Goal: Information Seeking & Learning: Understand process/instructions

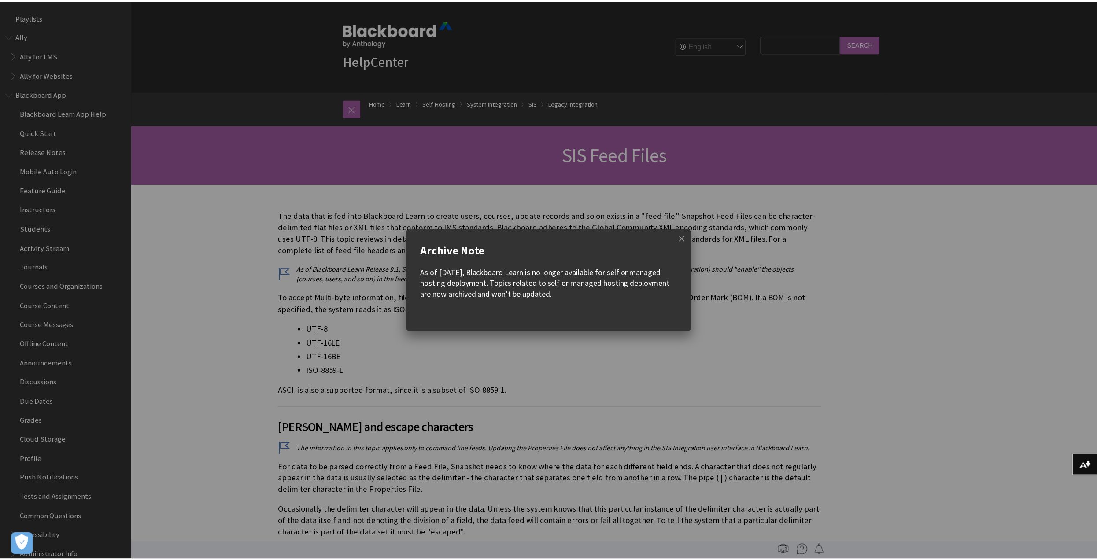
scroll to position [1385, 0]
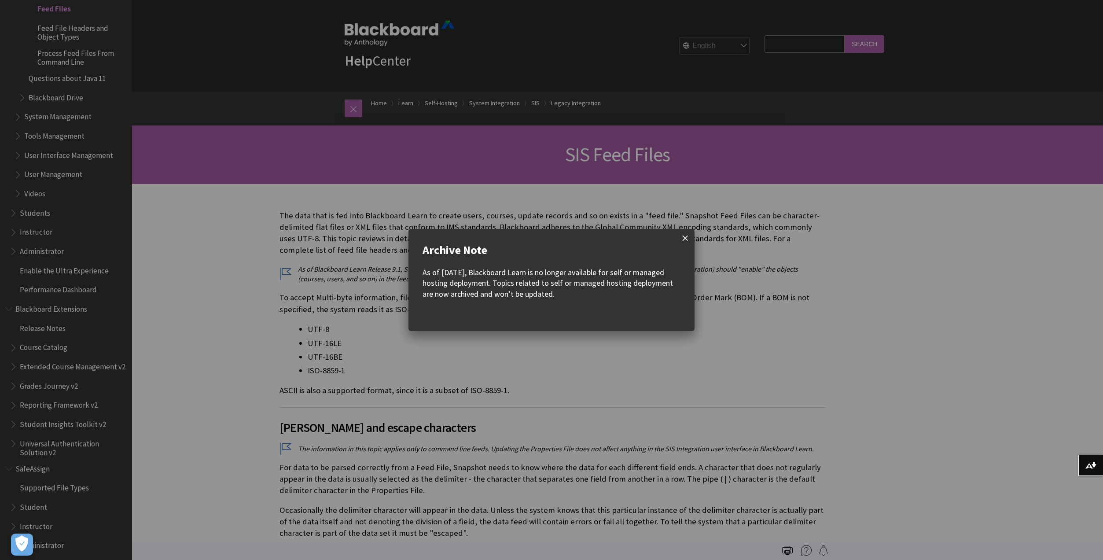
click at [685, 241] on span at bounding box center [685, 238] width 18 height 18
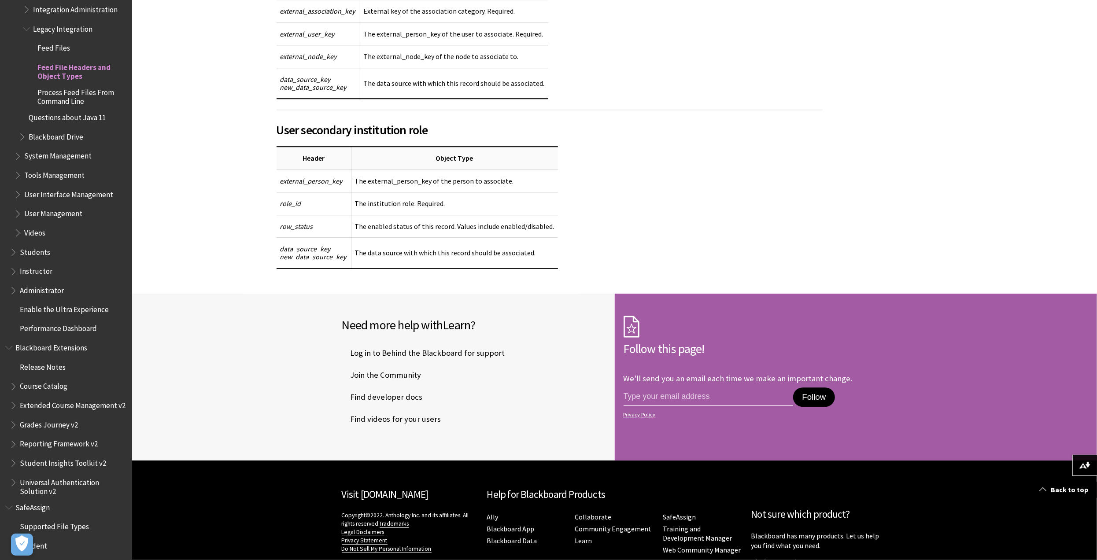
scroll to position [1272, 0]
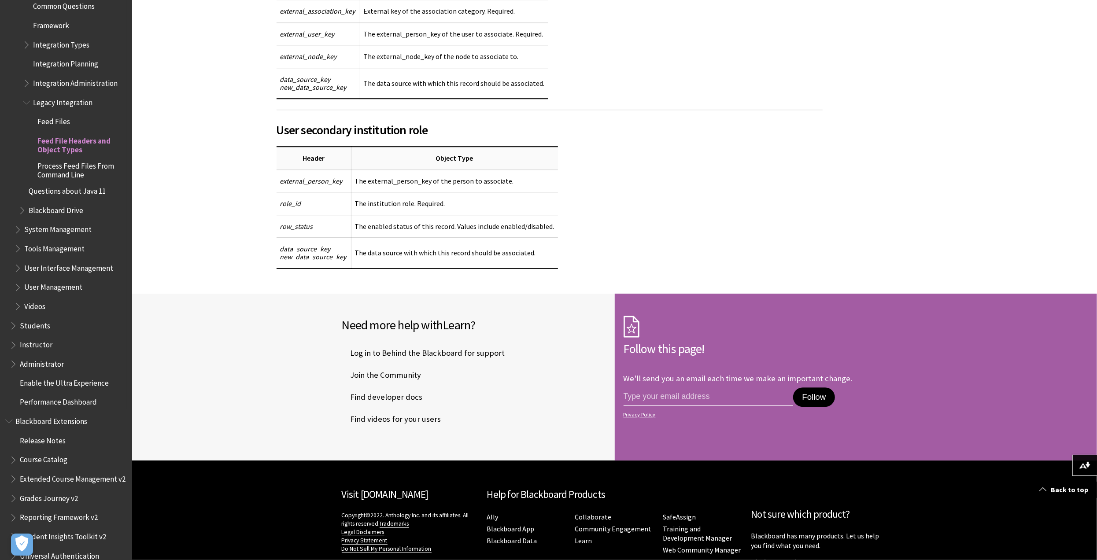
click at [66, 126] on span "Feed Files" at bounding box center [53, 120] width 33 height 12
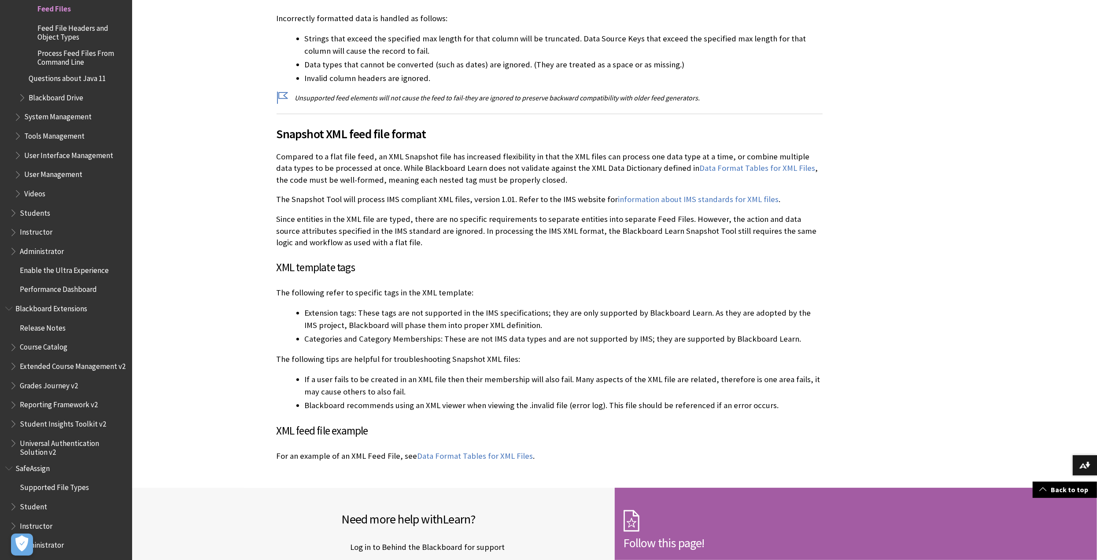
scroll to position [2025, 0]
click at [66, 66] on span "Process Feed Files From Command Line" at bounding box center [81, 56] width 88 height 21
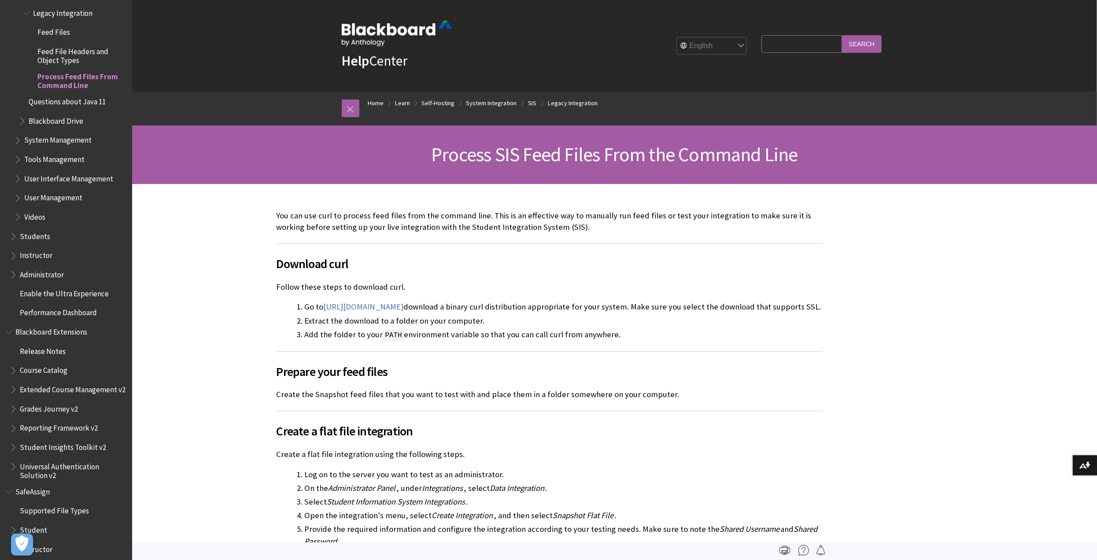
scroll to position [1185, 0]
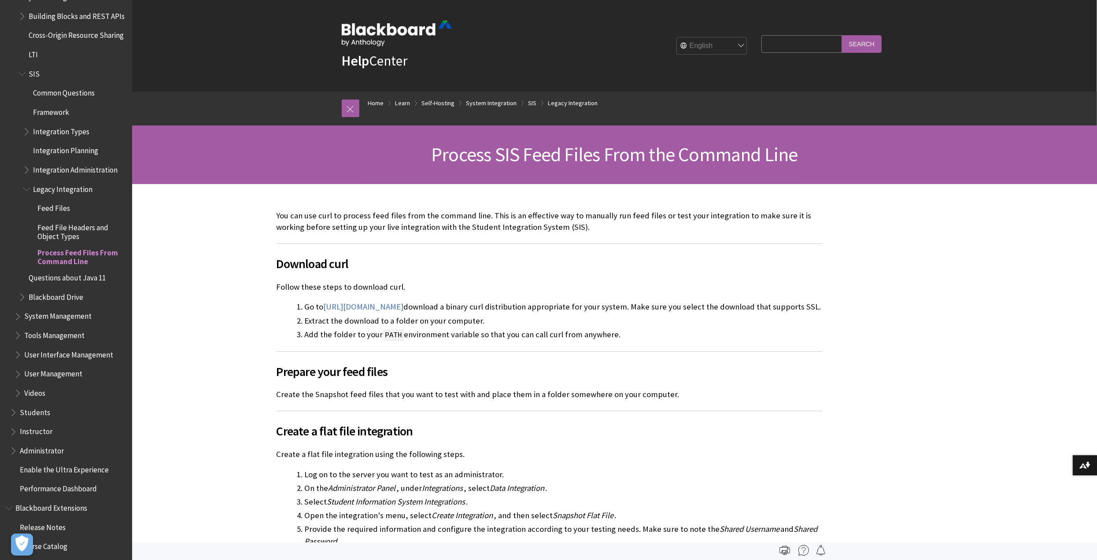
click at [30, 135] on span "Book outline for Blackboard Learn Help" at bounding box center [27, 129] width 9 height 11
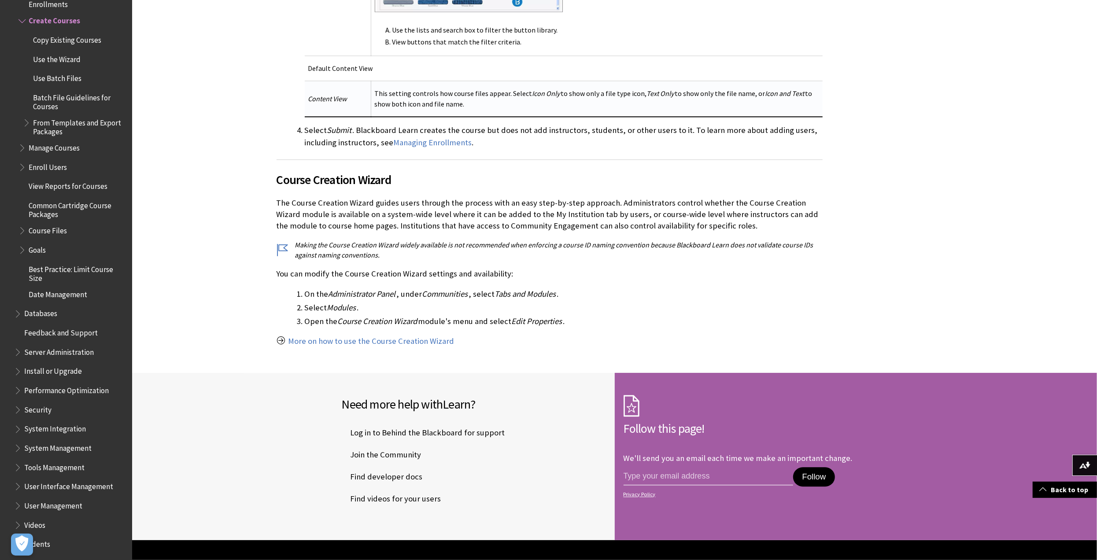
scroll to position [2147, 0]
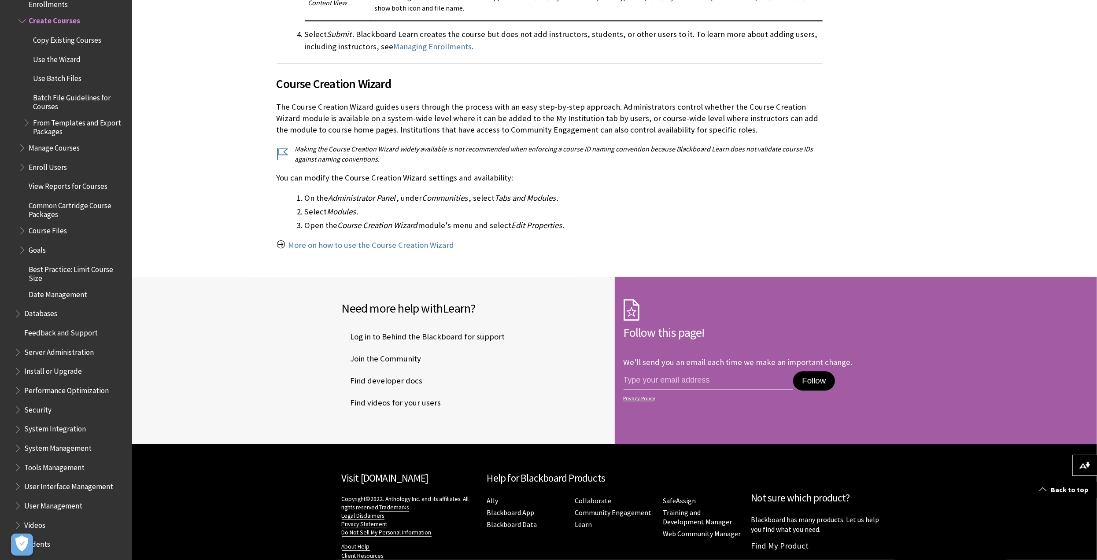
click at [71, 77] on span "Use Batch Files" at bounding box center [57, 77] width 48 height 12
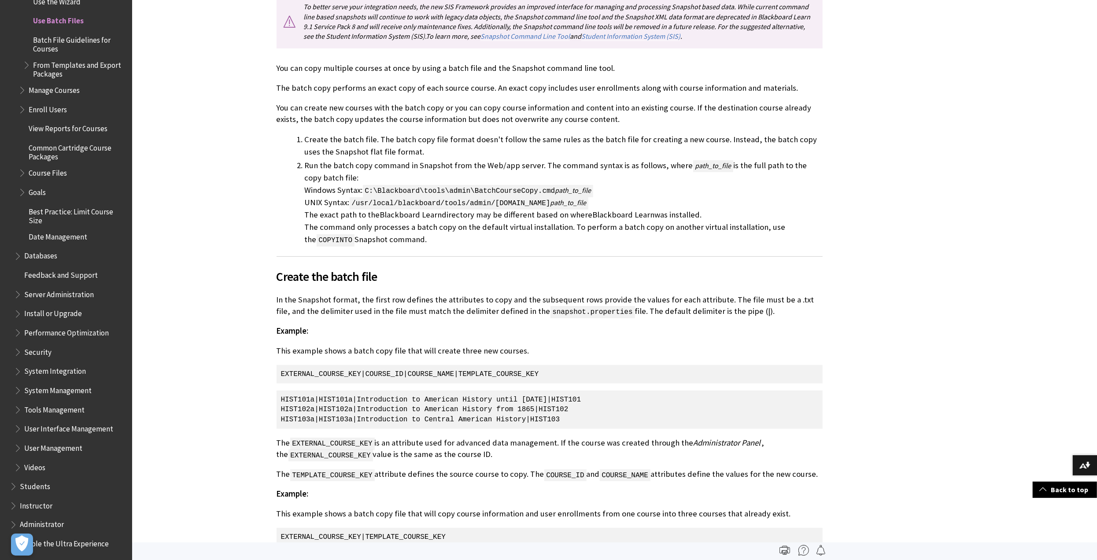
scroll to position [1013, 0]
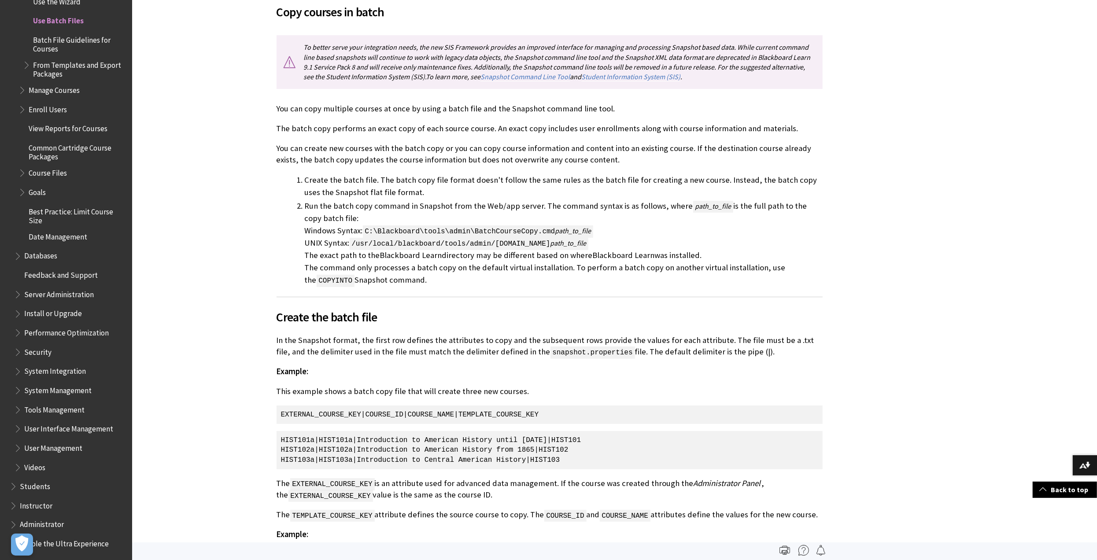
click at [60, 39] on span "Batch File Guidelines for Courses" at bounding box center [79, 43] width 93 height 21
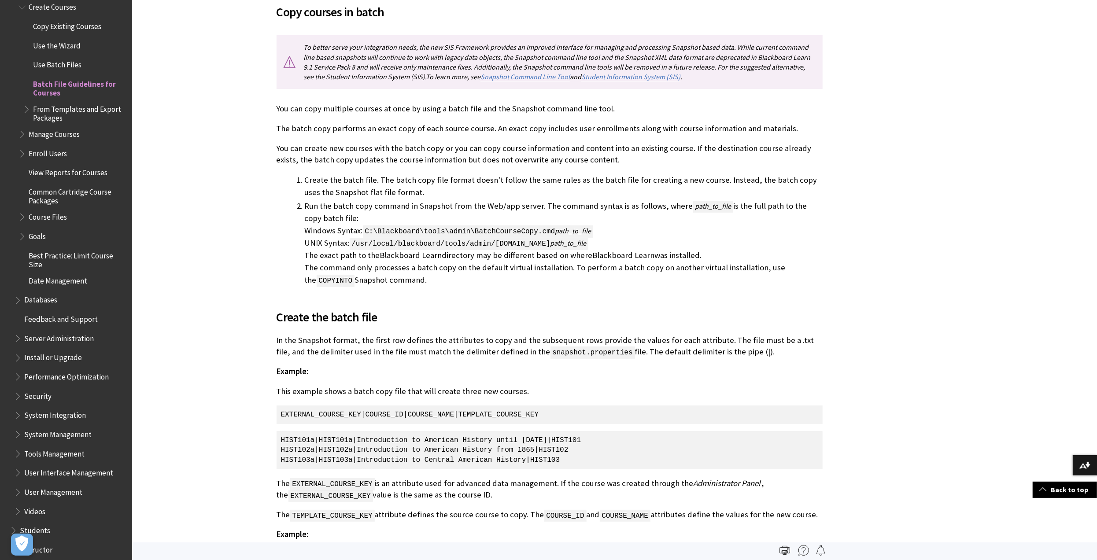
scroll to position [1085, 0]
click at [58, 418] on span "System Integration" at bounding box center [55, 414] width 62 height 12
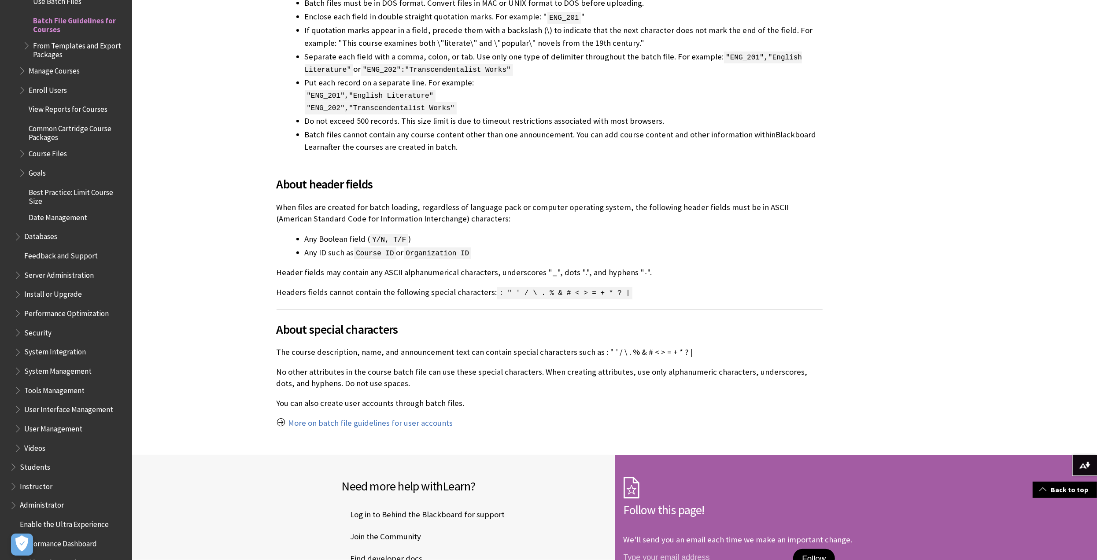
scroll to position [616, 0]
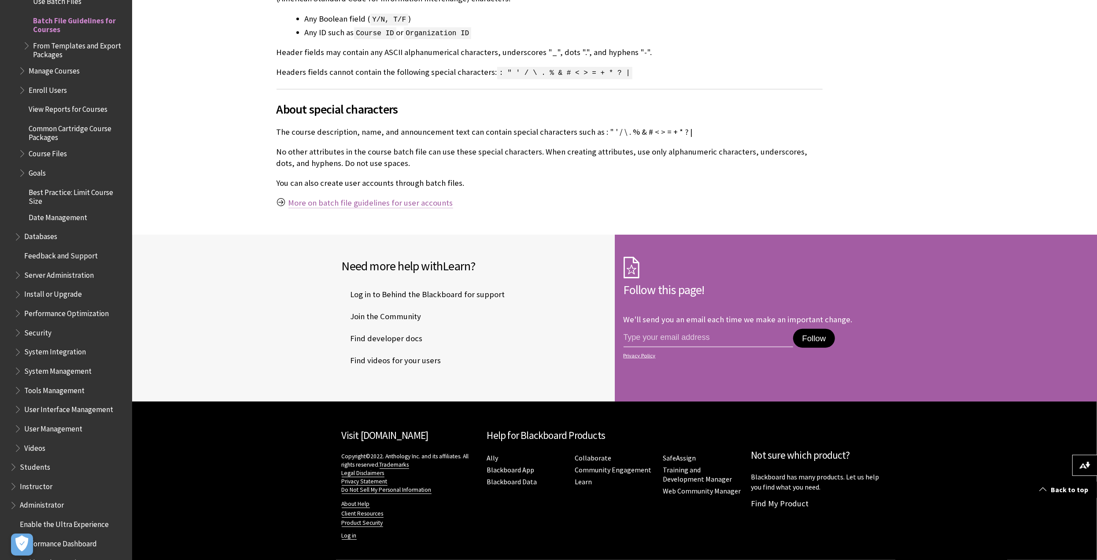
click at [375, 202] on link "More on batch file guidelines for user accounts" at bounding box center [370, 203] width 165 height 11
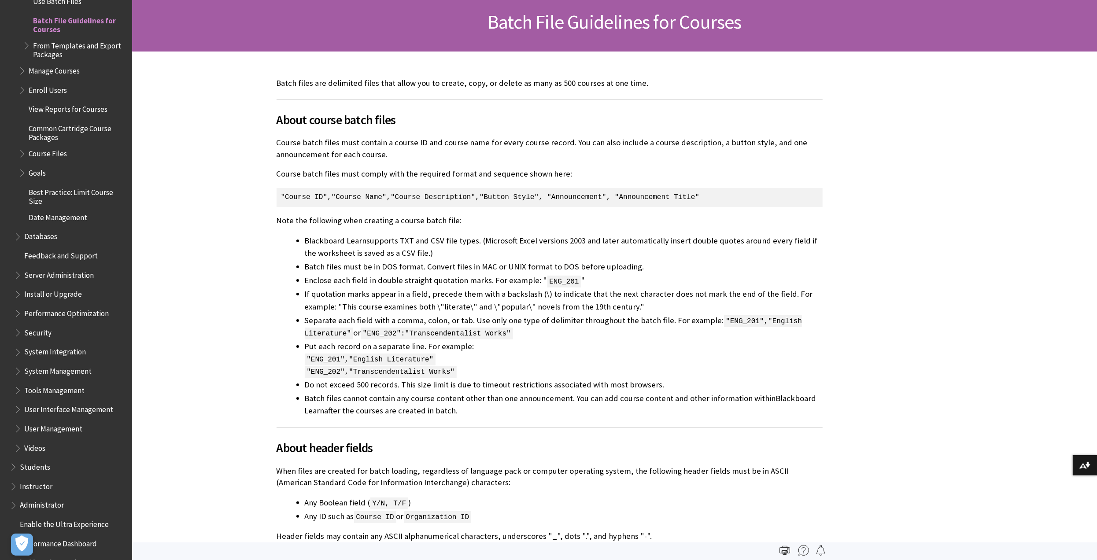
scroll to position [220, 0]
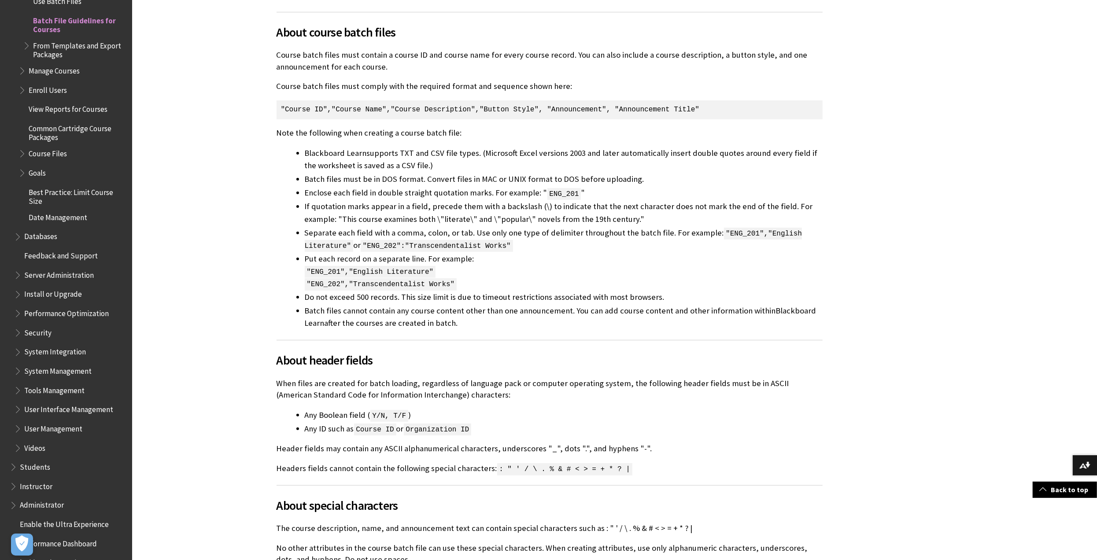
drag, startPoint x: 413, startPoint y: 242, endPoint x: 329, endPoint y: 239, distance: 83.7
click at [329, 239] on li "Separate each field with a comma, colon, or tab. Use only one type of delimiter…" at bounding box center [564, 239] width 518 height 25
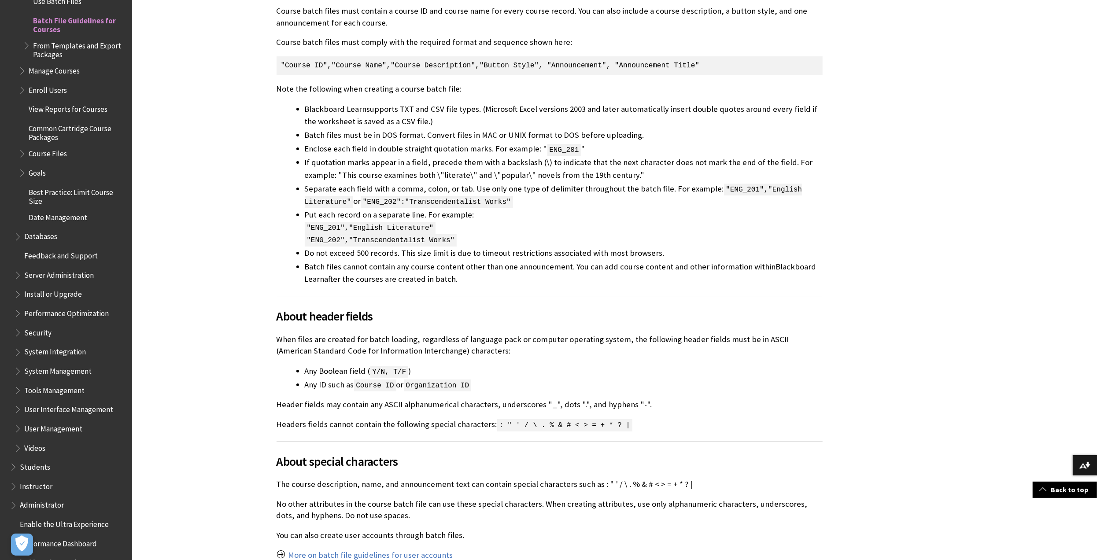
scroll to position [396, 0]
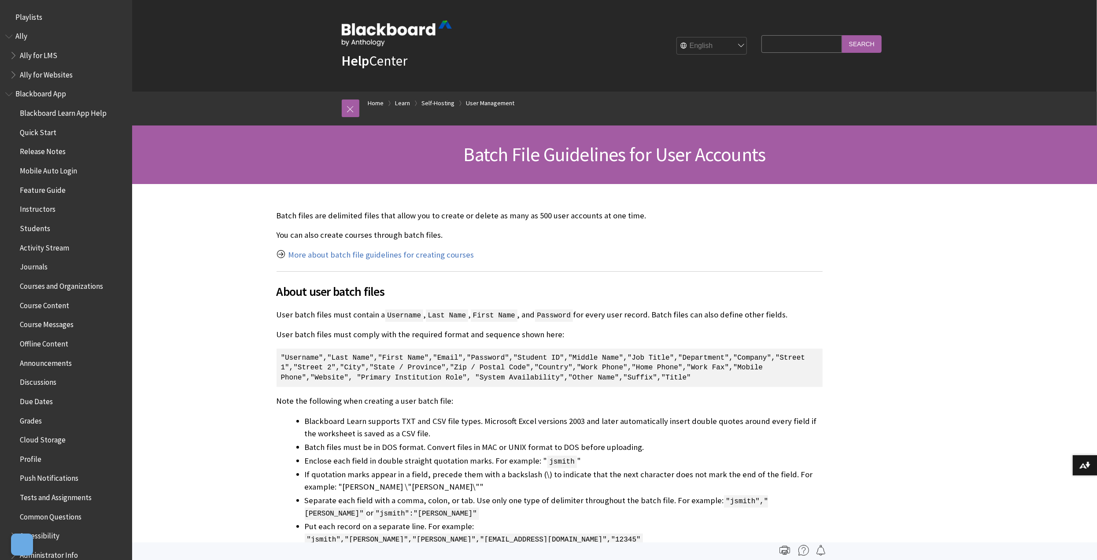
scroll to position [1297, 0]
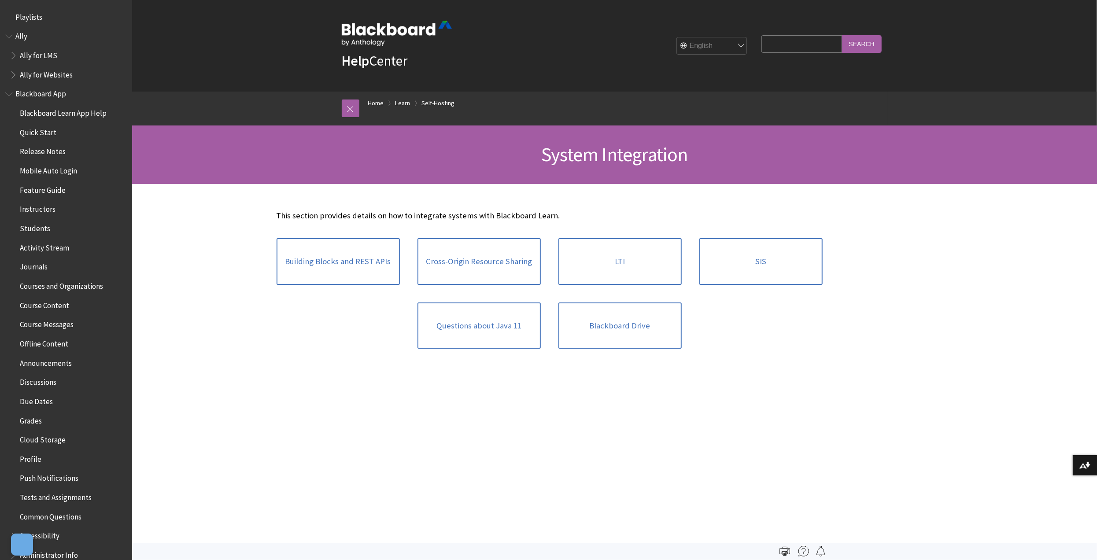
scroll to position [1161, 0]
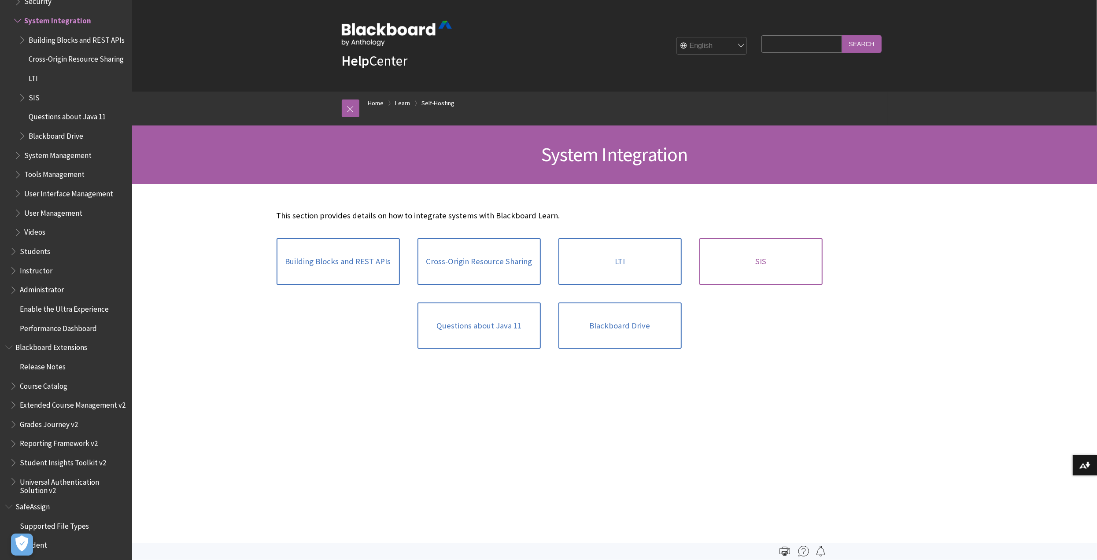
click at [743, 262] on link "SIS" at bounding box center [760, 261] width 123 height 47
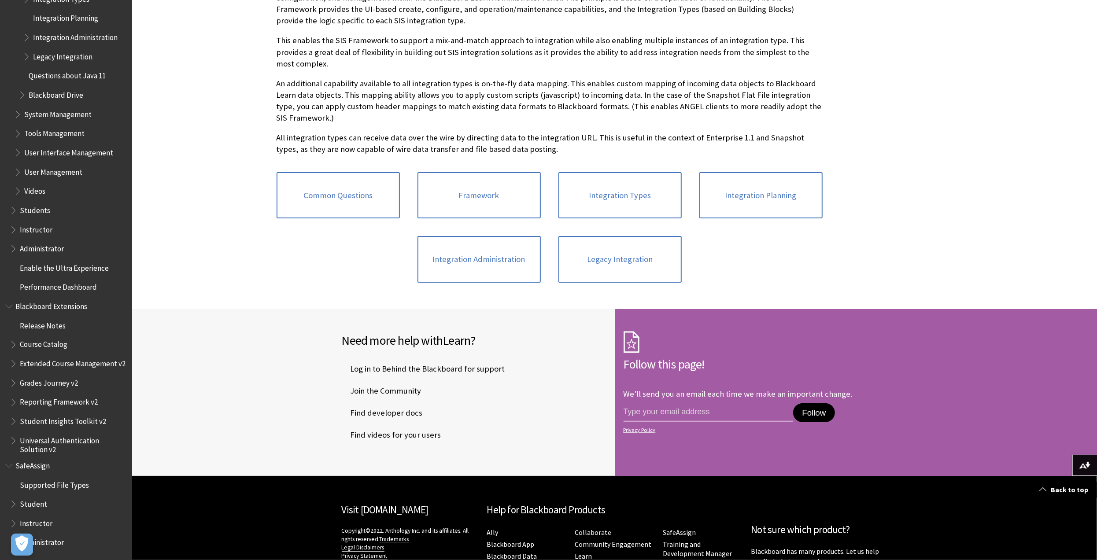
scroll to position [361, 0]
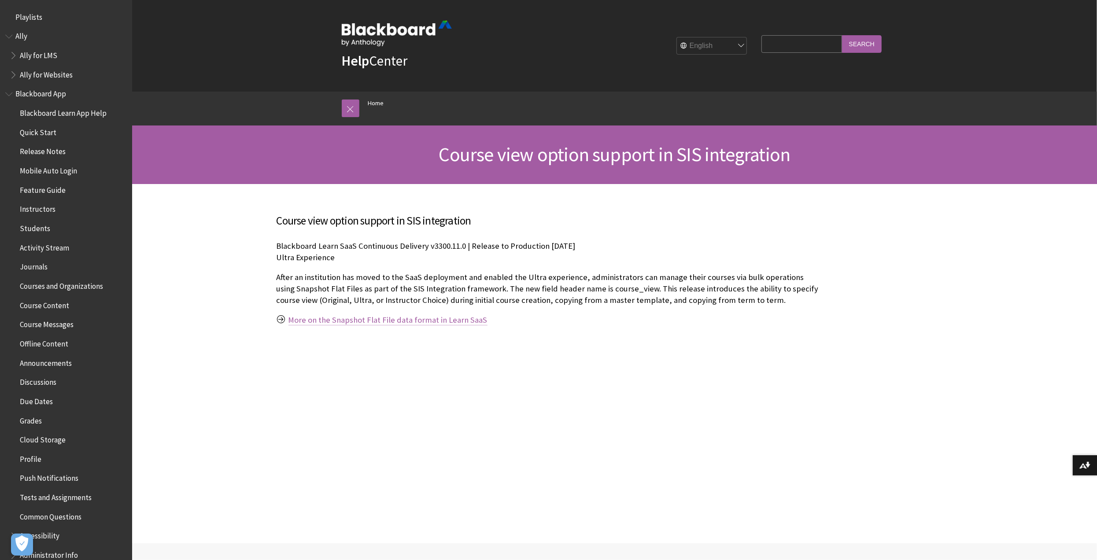
click at [416, 319] on link "More on the Snapshot Flat File data format in Learn SaaS" at bounding box center [387, 320] width 199 height 11
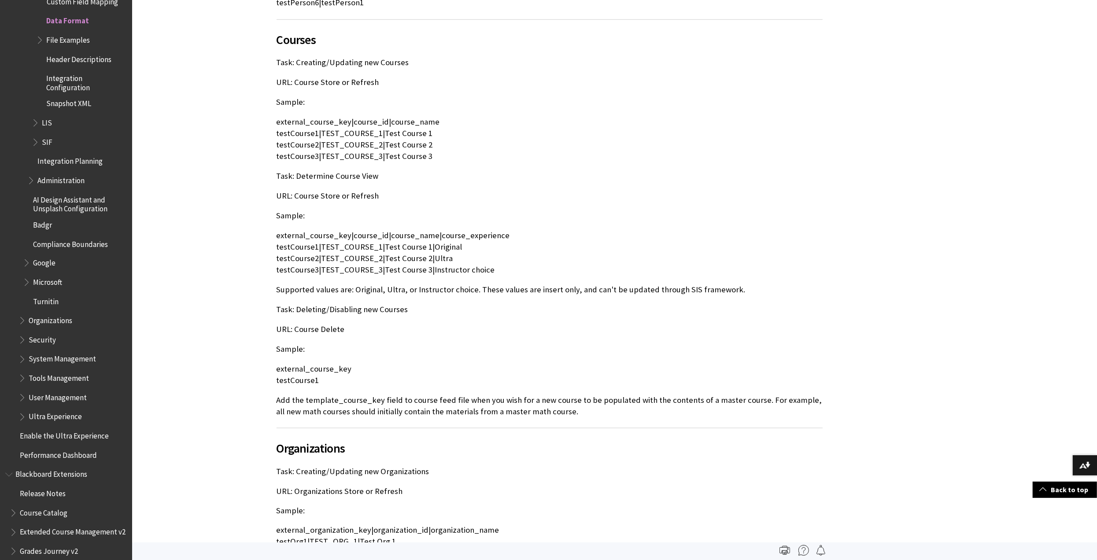
scroll to position [1119, 0]
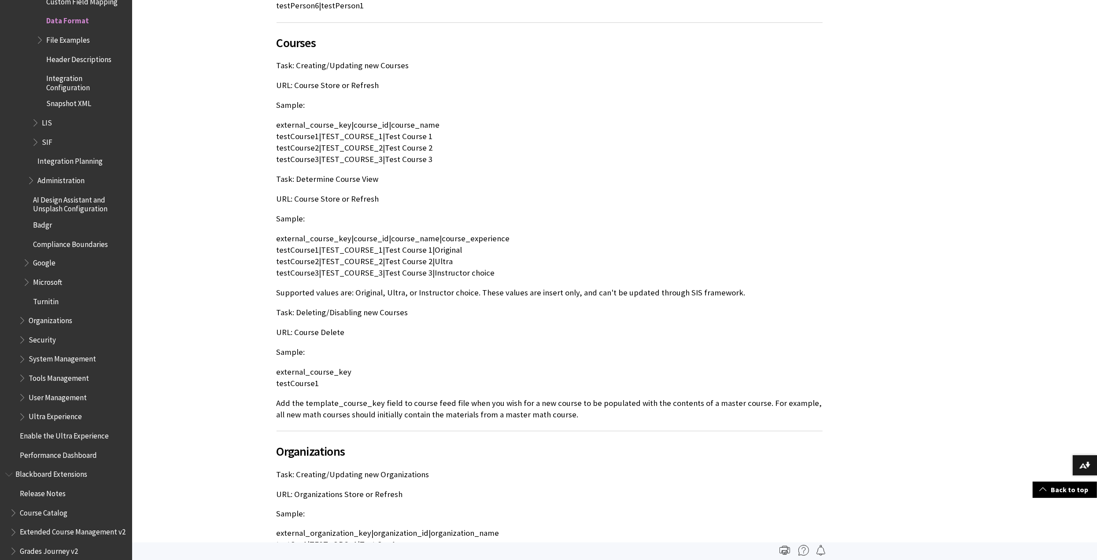
drag, startPoint x: 498, startPoint y: 253, endPoint x: 264, endPoint y: 221, distance: 236.9
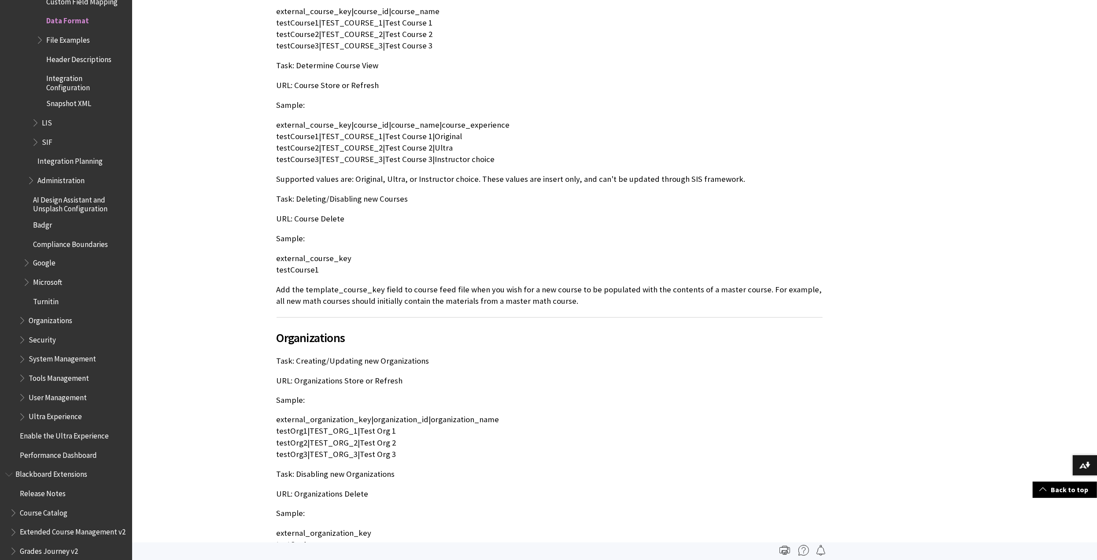
scroll to position [1163, 0]
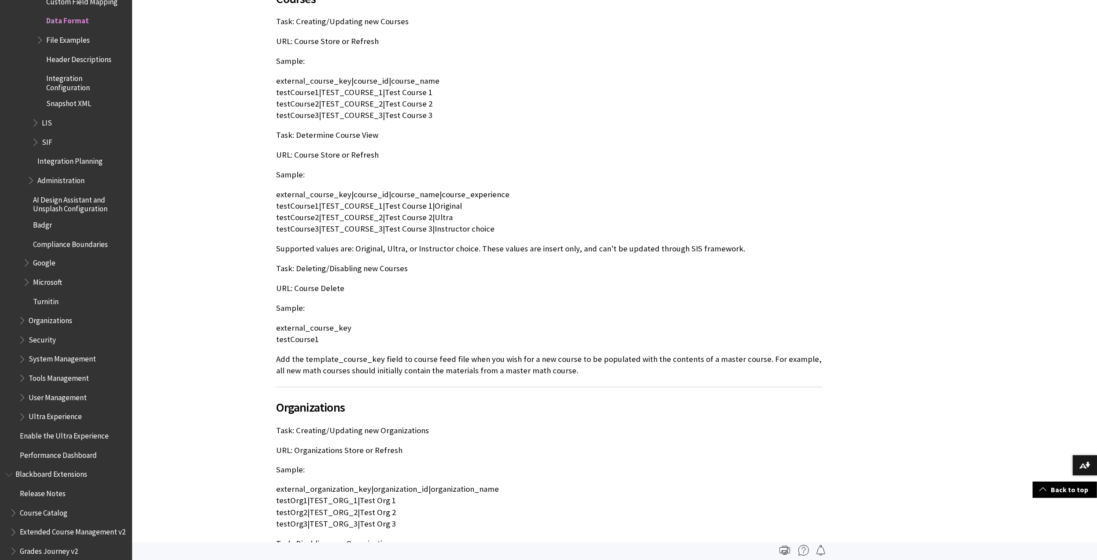
copy p "external_course_key|course_id|course_name|course_experience testCourse1|TEST_CO…"
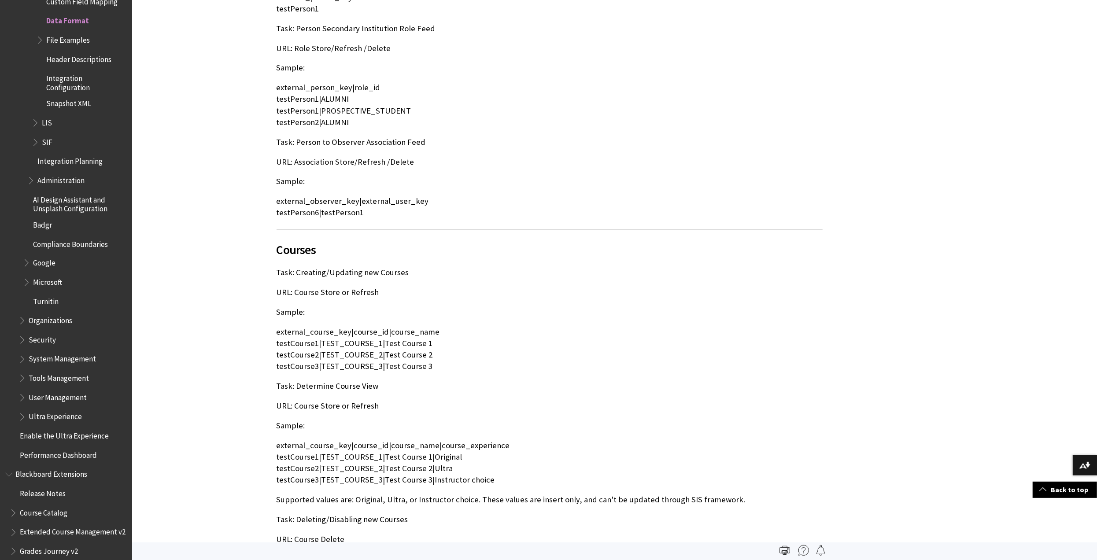
scroll to position [811, 0]
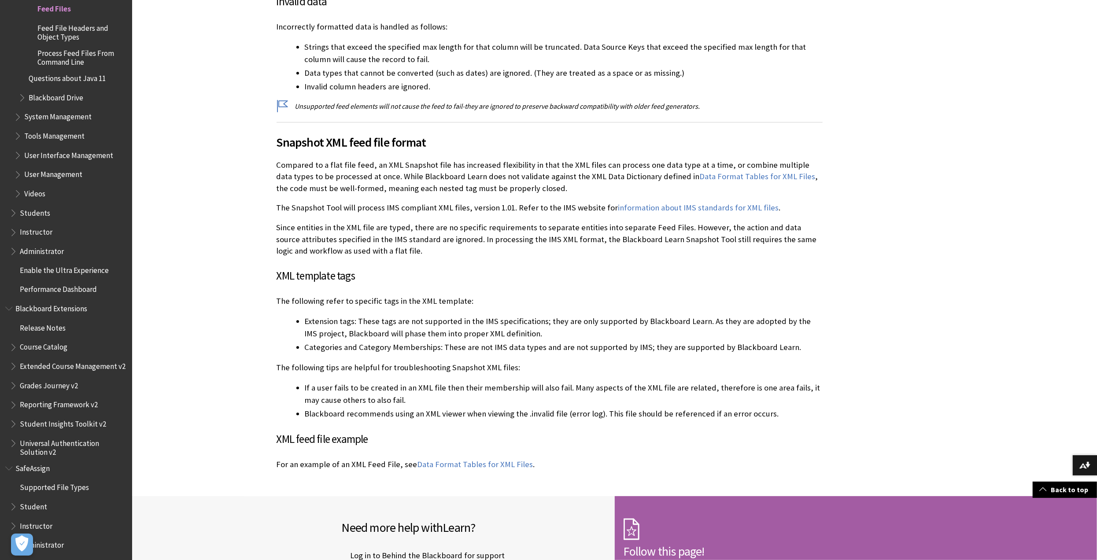
scroll to position [1981, 0]
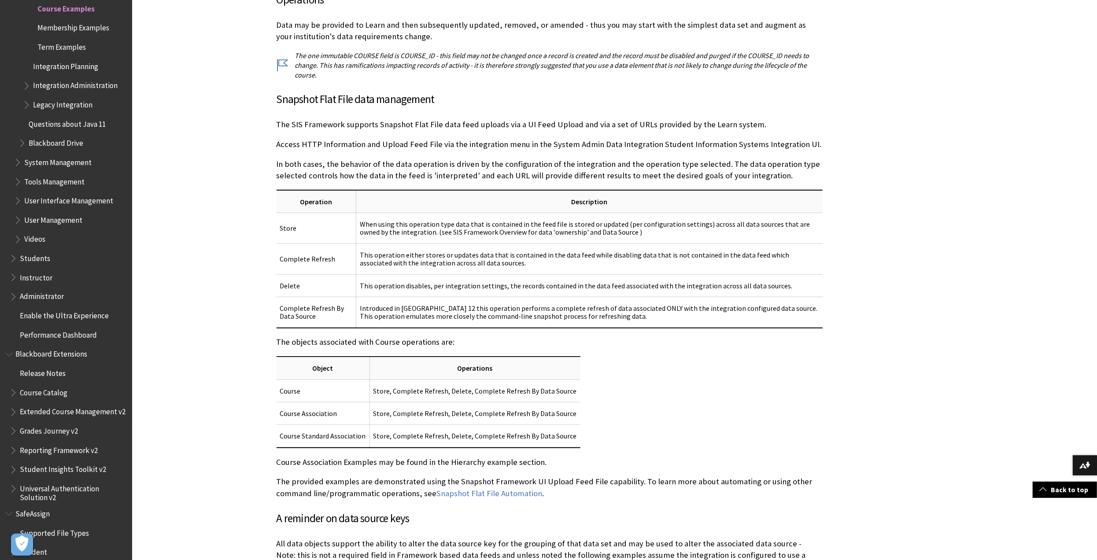
scroll to position [528, 0]
